Goal: Find contact information: Find contact information

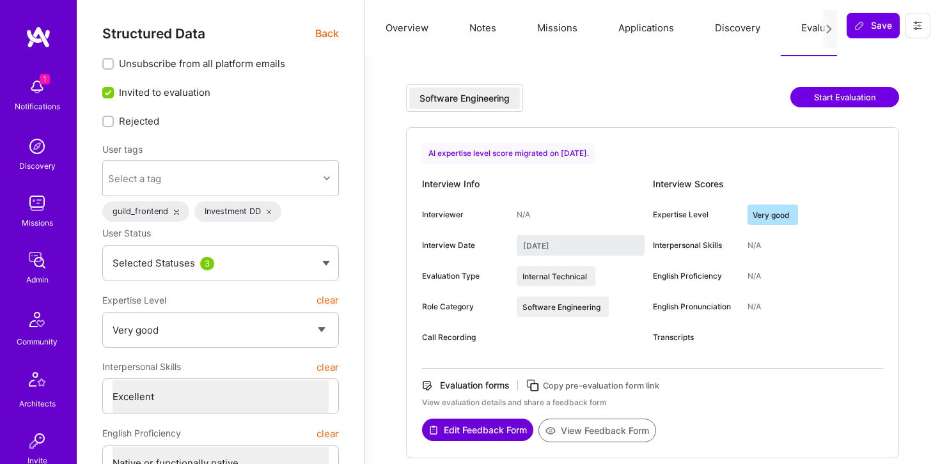
select select "5"
select select "7"
select select "US"
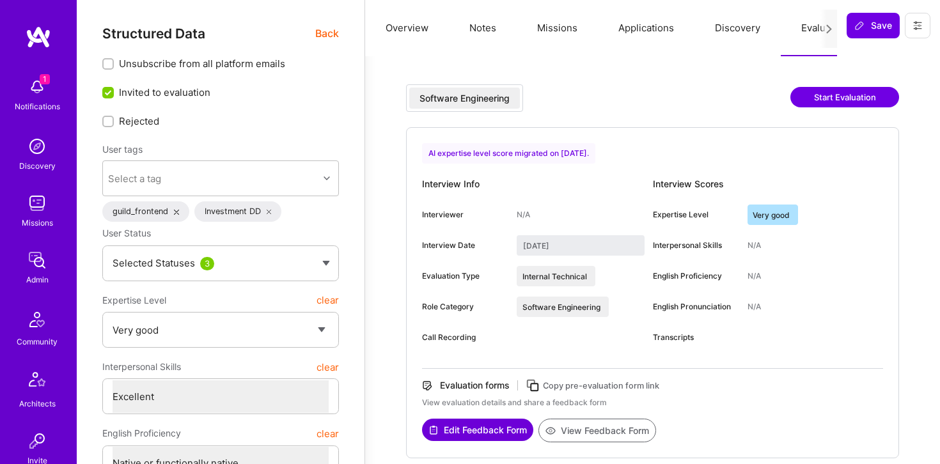
select select "Right Now"
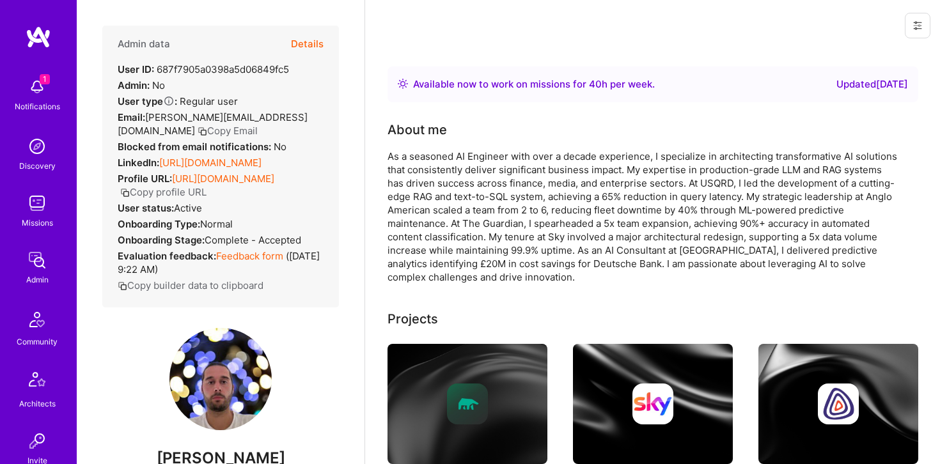
click at [311, 52] on button "Details" at bounding box center [307, 44] width 33 height 37
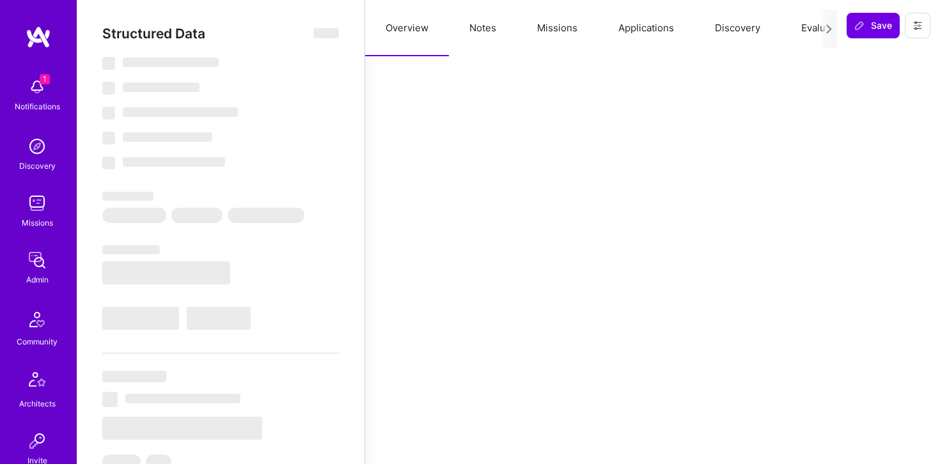
select select "Right Now"
select select "5"
select select "4"
select select "6"
select select "7"
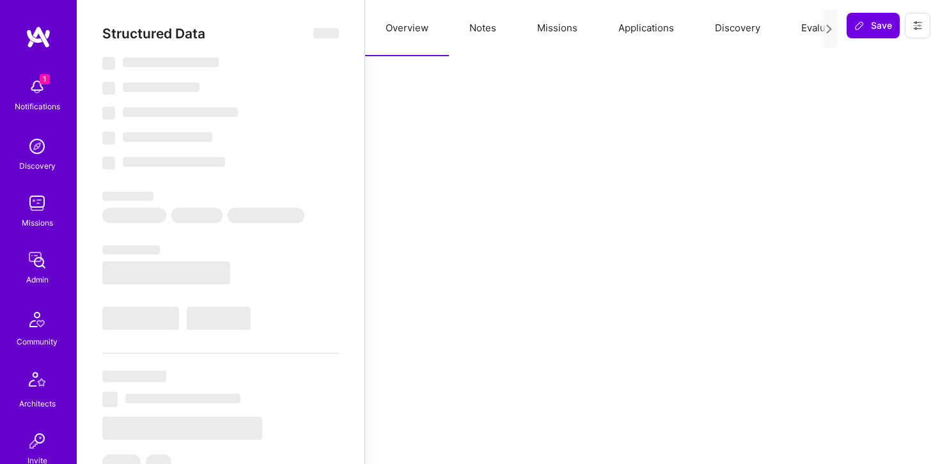
select select "GB"
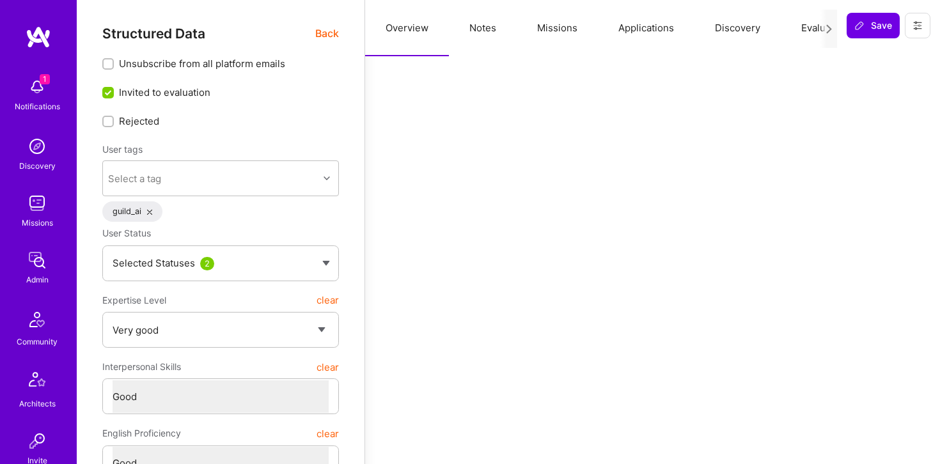
click at [486, 29] on button "Notes" at bounding box center [483, 28] width 68 height 56
type textarea "x"
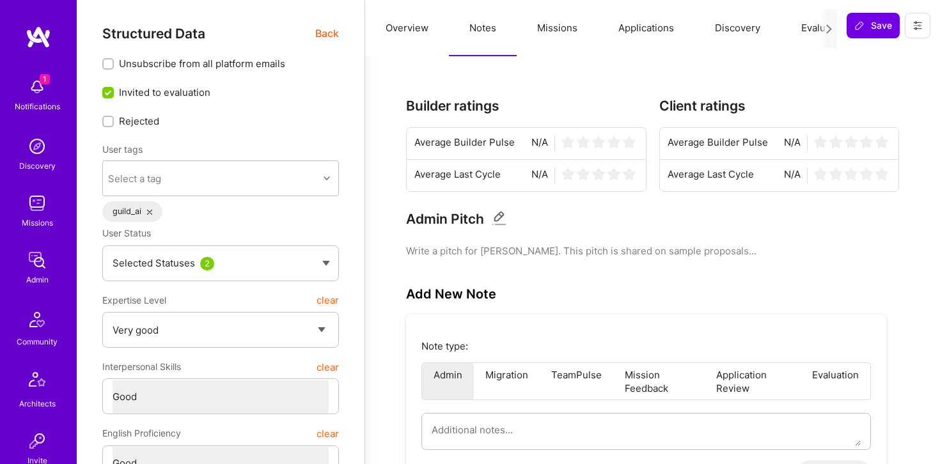
click at [411, 29] on button "Overview" at bounding box center [407, 28] width 84 height 56
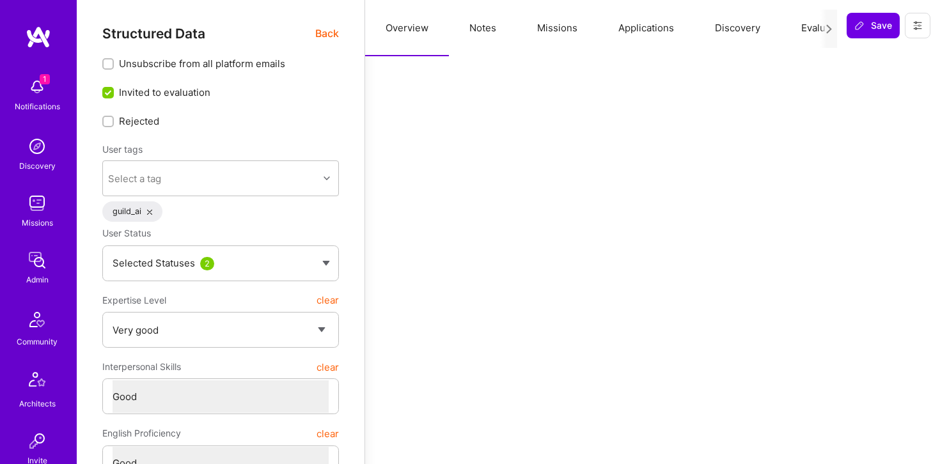
click at [324, 38] on span "Back" at bounding box center [327, 34] width 24 height 16
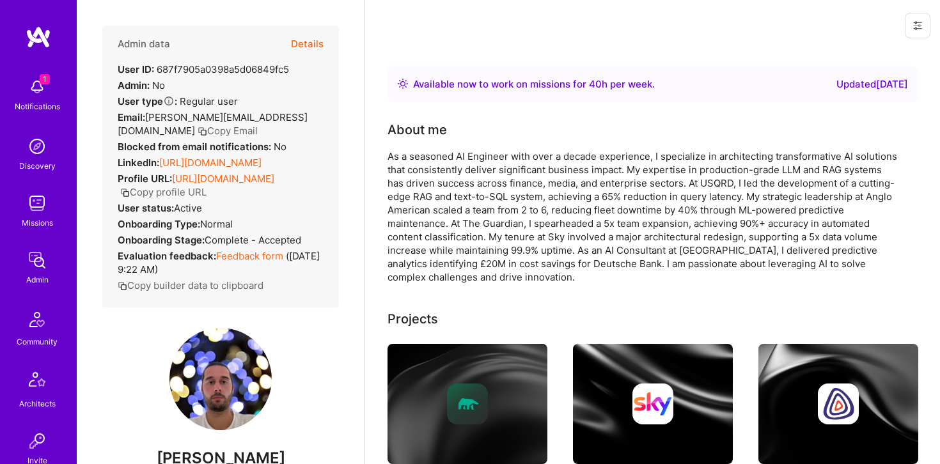
click at [258, 124] on button "Copy Email" at bounding box center [228, 130] width 60 height 13
click at [533, 176] on div "As a seasoned AI Engineer with over a decade experience, I specialize in archit…" at bounding box center [642, 217] width 511 height 134
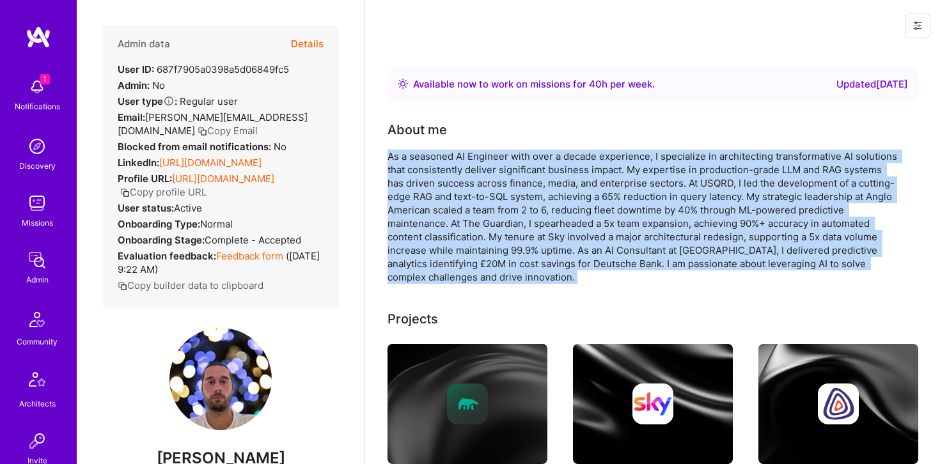
click at [533, 176] on div "As a seasoned AI Engineer with over a decade experience, I specialize in archit…" at bounding box center [642, 217] width 511 height 134
copy div "As a seasoned AI Engineer with over a decade experience, I specialize in archit…"
